Goal: Find specific page/section: Find specific page/section

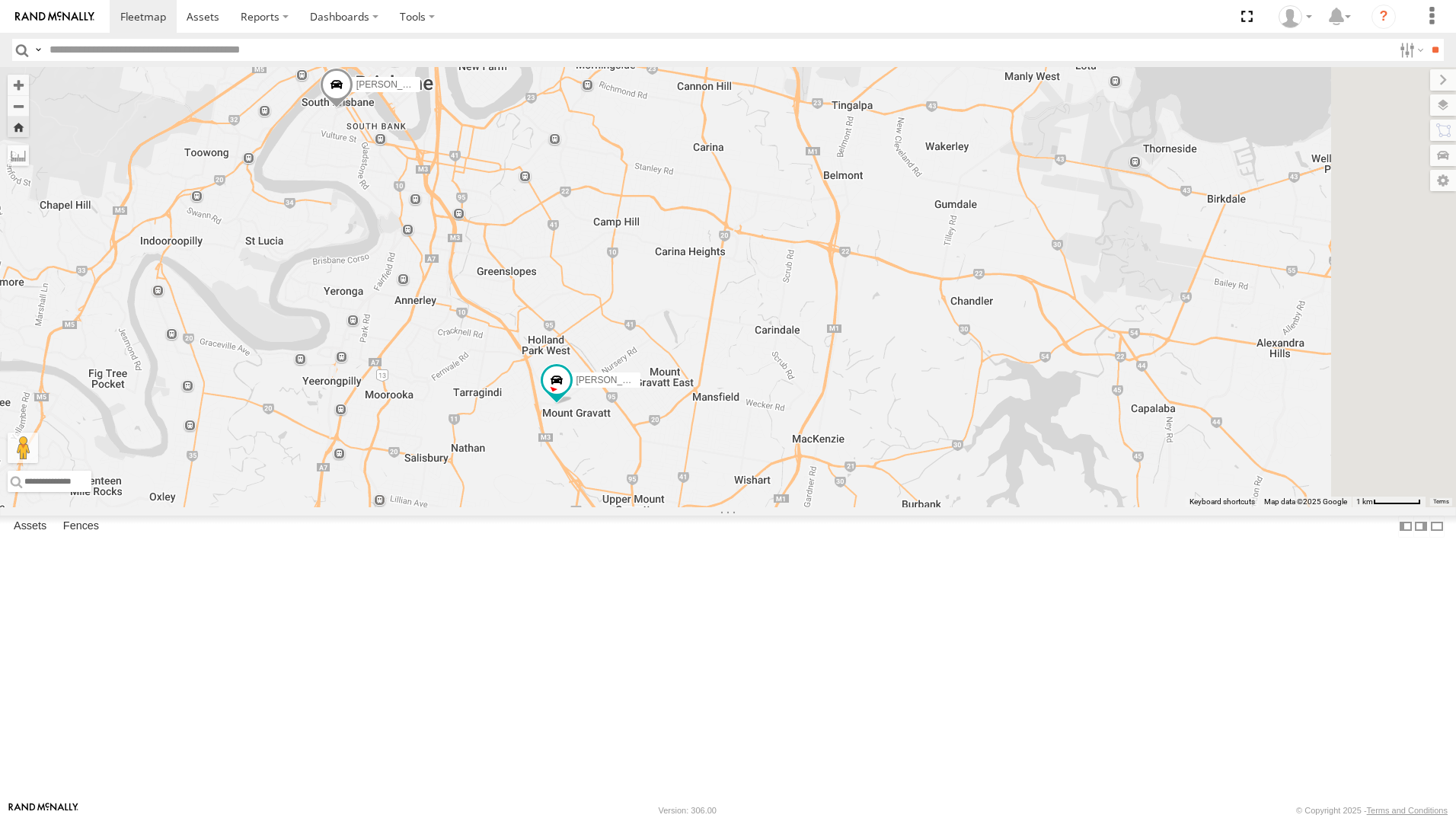
click at [0, 0] on div "All Assets" at bounding box center [0, 0] width 0 height 0
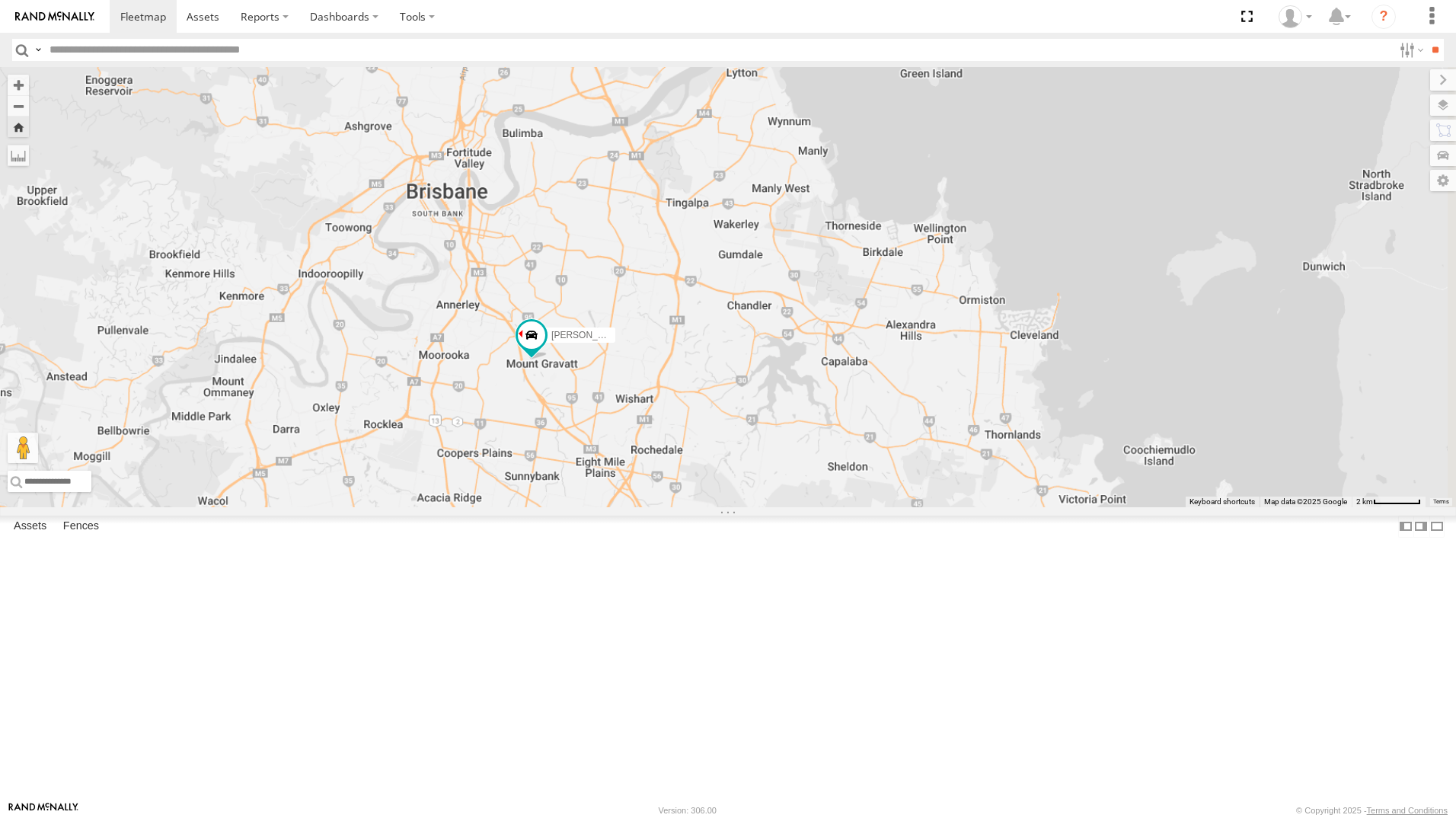
drag, startPoint x: 1081, startPoint y: 553, endPoint x: 816, endPoint y: 630, distance: 276.0
click at [816, 508] on div "[PERSON_NAME]" at bounding box center [728, 287] width 1456 height 440
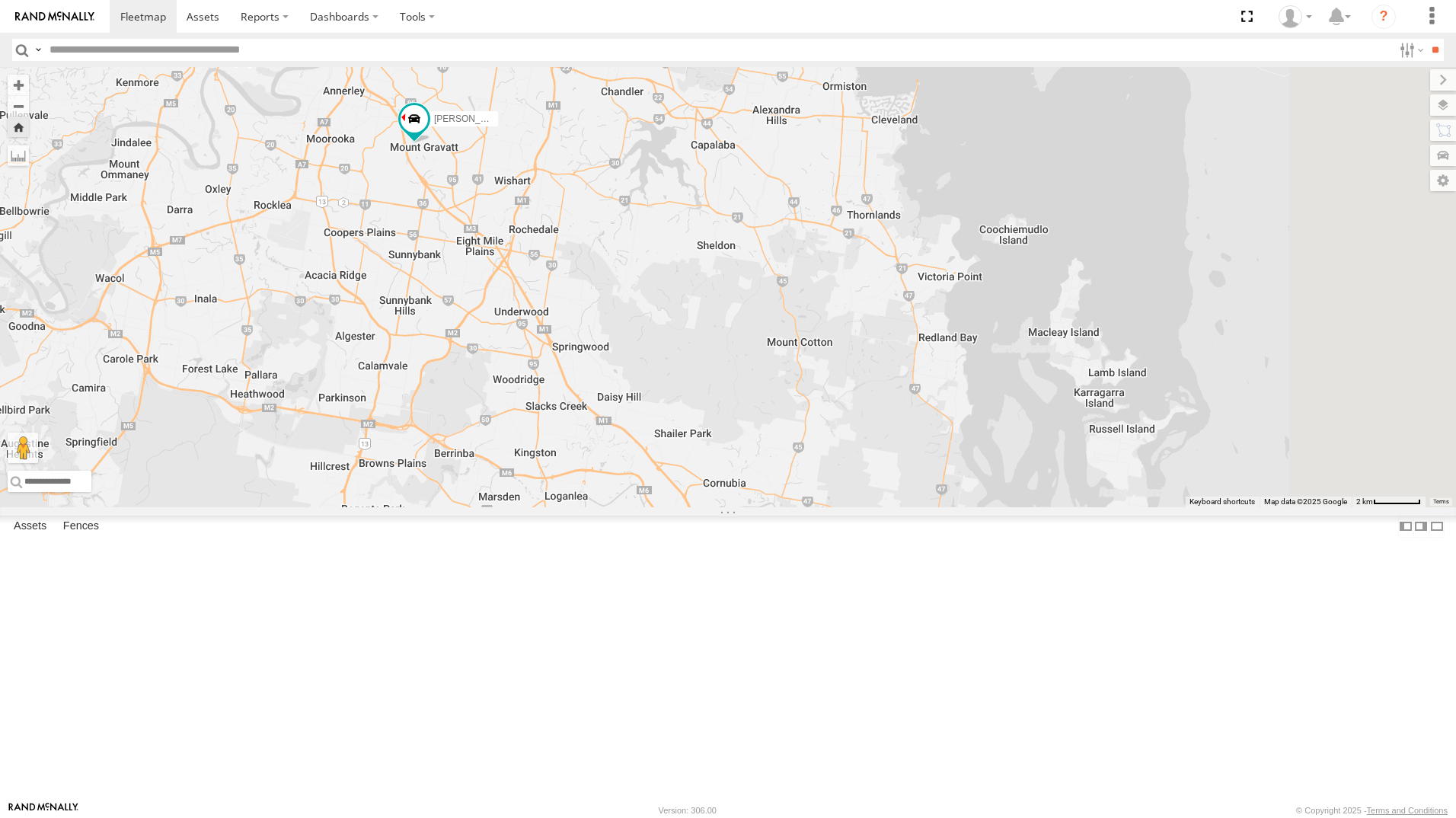
drag, startPoint x: 905, startPoint y: 673, endPoint x: 781, endPoint y: 464, distance: 243.0
click at [781, 464] on div "[PERSON_NAME]" at bounding box center [728, 287] width 1456 height 440
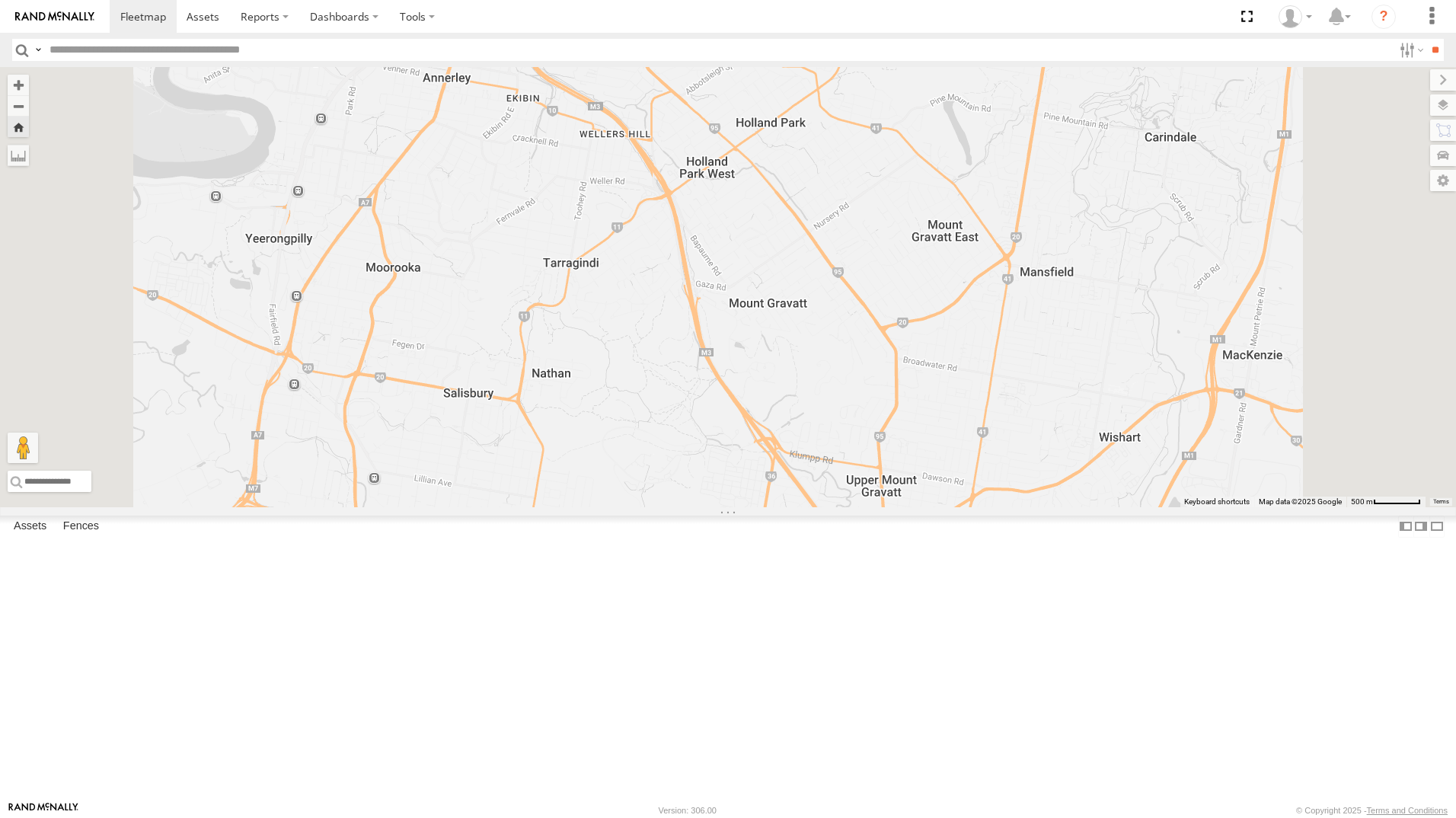
drag, startPoint x: 112, startPoint y: 542, endPoint x: 281, endPoint y: 566, distance: 170.7
click at [0, 0] on div "All Assets" at bounding box center [0, 0] width 0 height 0
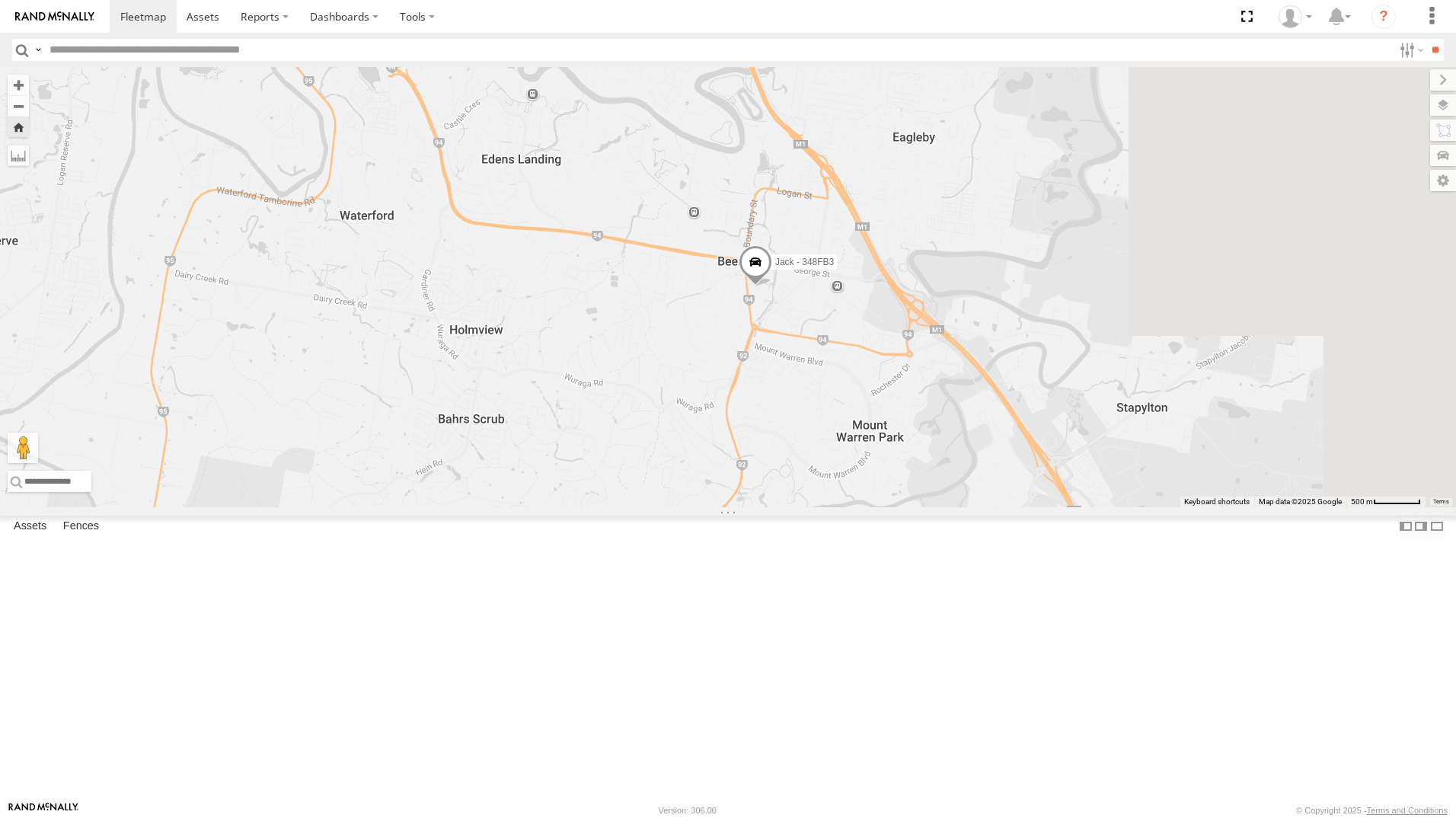
drag, startPoint x: 1129, startPoint y: 532, endPoint x: 799, endPoint y: 530, distance: 330.0
click at [799, 508] on div "Jack - 348FB3" at bounding box center [728, 287] width 1456 height 440
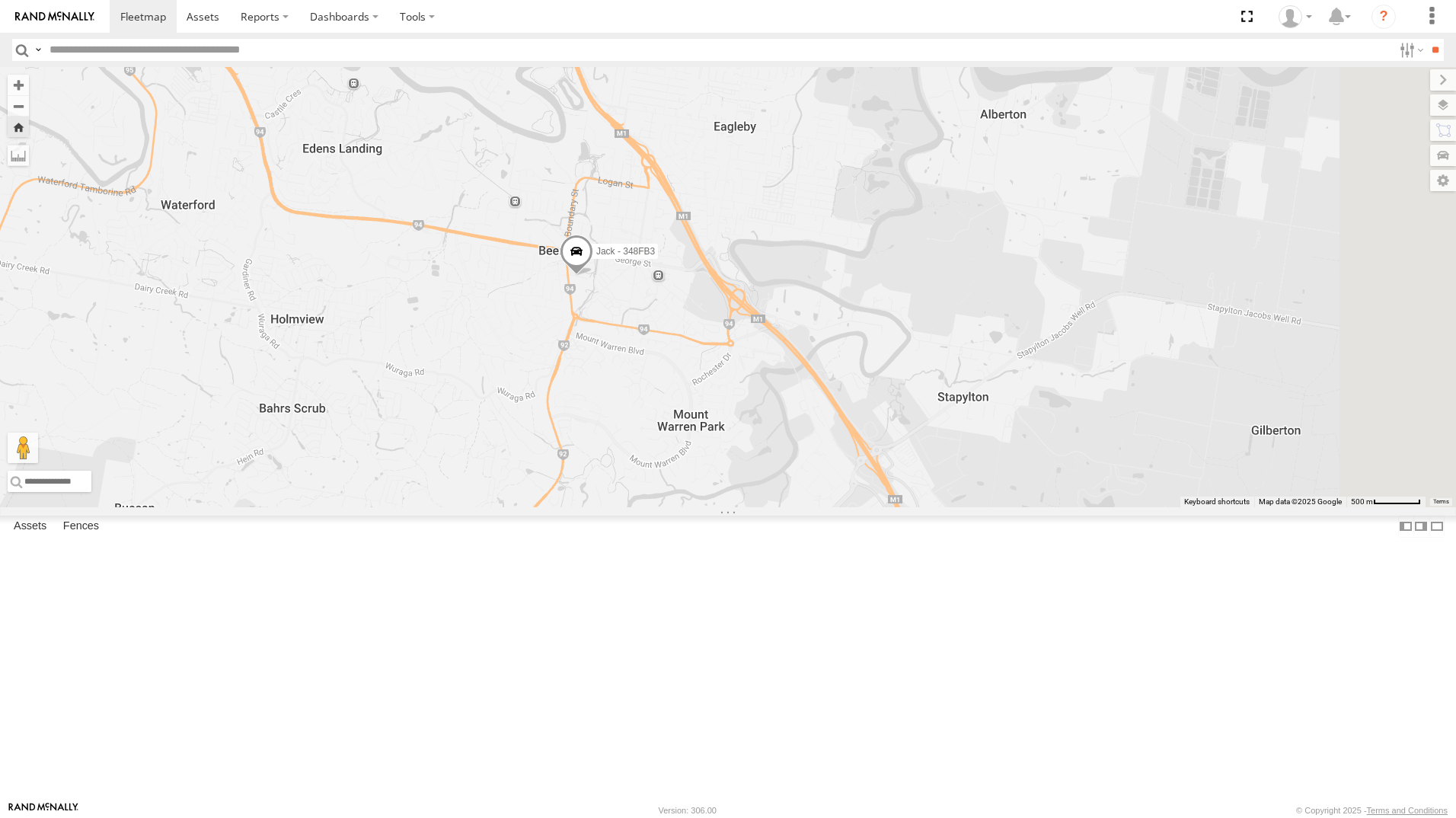
click at [0, 0] on div "All Assets" at bounding box center [0, 0] width 0 height 0
